Goal: Check status: Check status

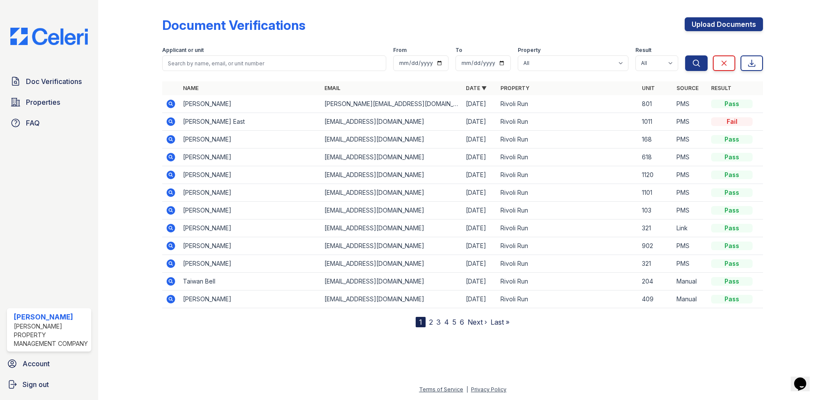
click at [430, 322] on link "2" at bounding box center [431, 322] width 4 height 9
click at [438, 322] on link "1" at bounding box center [439, 322] width 3 height 9
click at [197, 104] on td "Emily Nichols" at bounding box center [250, 104] width 141 height 18
click at [170, 103] on icon at bounding box center [170, 103] width 2 height 2
click at [168, 228] on icon at bounding box center [171, 228] width 9 height 9
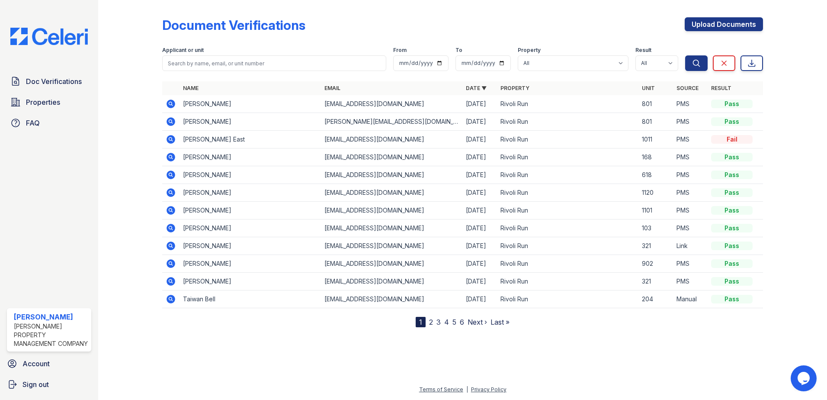
click at [175, 209] on icon at bounding box center [171, 210] width 9 height 9
click at [175, 175] on icon at bounding box center [171, 175] width 10 height 10
